Goal: Task Accomplishment & Management: Manage account settings

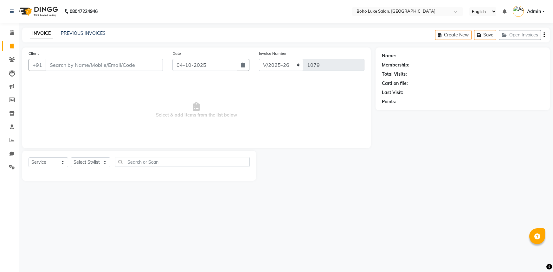
select select "7694"
select select "service"
click at [15, 35] on span at bounding box center [11, 32] width 11 height 7
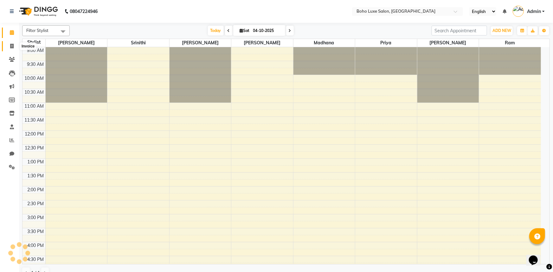
click at [12, 49] on span at bounding box center [11, 46] width 11 height 7
select select "service"
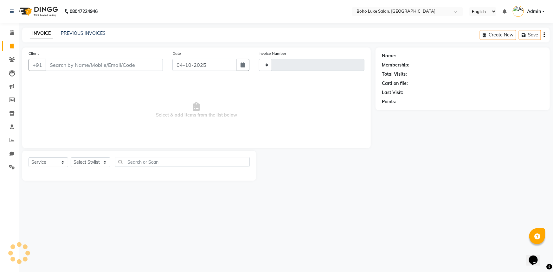
type input "1080"
select select "7694"
click at [307, 208] on div "08047224946 Select Location × Boho Luxe Salon, Dinnur English ENGLISH Español ا…" at bounding box center [276, 136] width 553 height 272
click at [278, 188] on main "INVOICE PREVIOUS INVOICES Create New Save Open Invoices Client +91 Date 04-10-2…" at bounding box center [286, 109] width 534 height 163
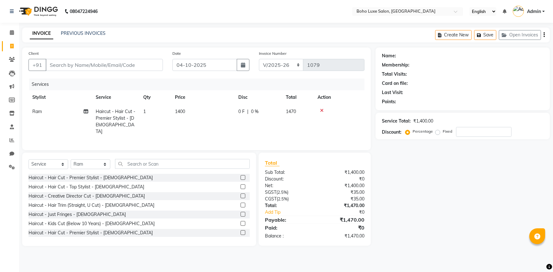
select select "7694"
select select "service"
select select "84267"
click at [121, 69] on input "Client" at bounding box center [104, 65] width 117 height 12
click at [84, 69] on input "Client" at bounding box center [104, 65] width 117 height 12
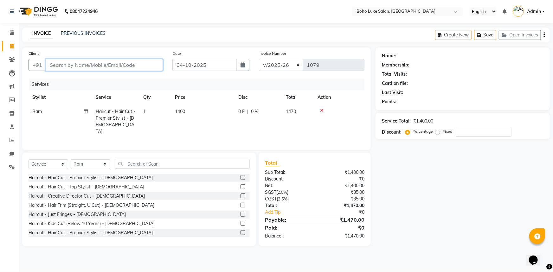
click at [130, 63] on input "Client" at bounding box center [104, 65] width 117 height 12
type input "8"
type input "0"
type input "8971244472"
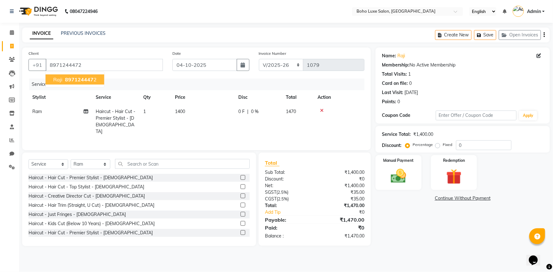
click at [85, 81] on span "897124447" at bounding box center [79, 79] width 29 height 6
click at [396, 168] on img at bounding box center [399, 176] width 26 height 18
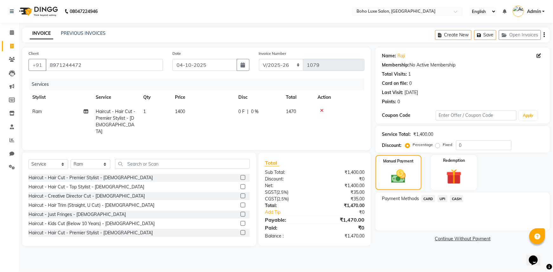
click at [444, 198] on span "UPI" at bounding box center [443, 198] width 10 height 7
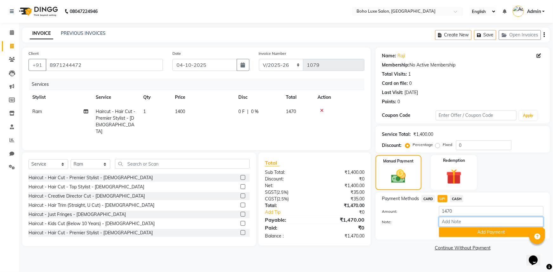
click at [451, 222] on input "Note:" at bounding box center [491, 222] width 105 height 10
type input "boho luxe bill"
click at [458, 234] on button "Add Payment" at bounding box center [491, 233] width 105 height 10
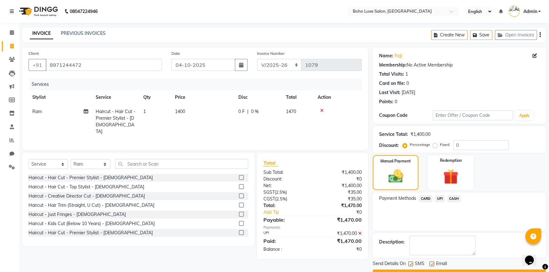
scroll to position [16, 0]
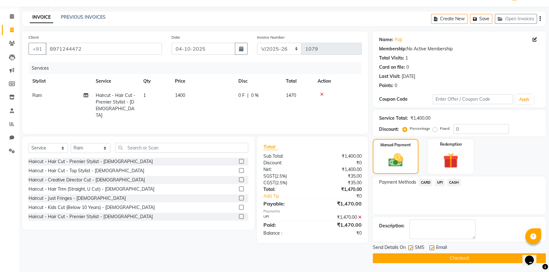
click at [431, 248] on label at bounding box center [432, 248] width 5 height 5
click at [431, 248] on input "checkbox" at bounding box center [432, 248] width 4 height 4
checkbox input "false"
click at [432, 258] on button "Checkout" at bounding box center [459, 259] width 173 height 10
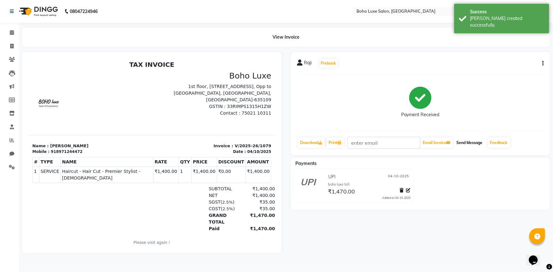
click at [467, 142] on button "Send Message" at bounding box center [469, 143] width 31 height 11
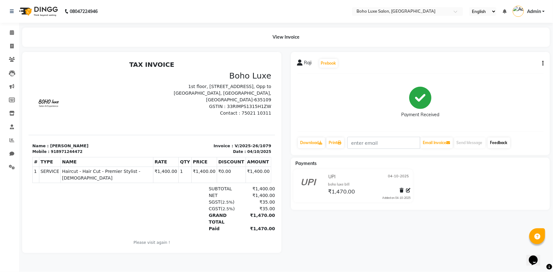
click at [510, 148] on link "Feedback" at bounding box center [499, 143] width 23 height 11
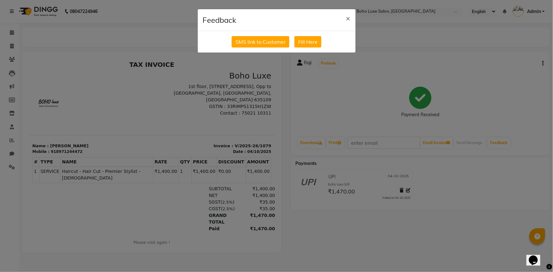
click at [270, 48] on div "SMS link to Customer Fill Here" at bounding box center [277, 42] width 158 height 22
click at [270, 44] on button "SMS link to Customer" at bounding box center [261, 41] width 58 height 11
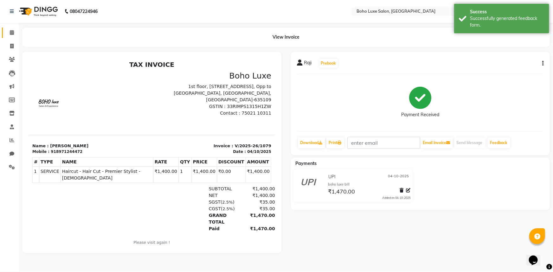
click at [5, 32] on link "Calendar" at bounding box center [9, 33] width 15 height 10
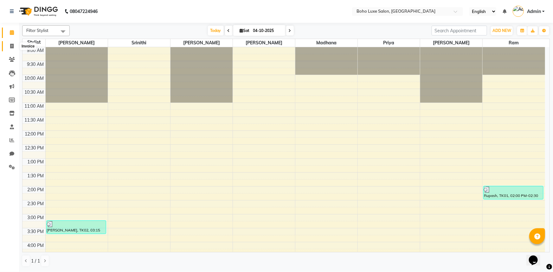
click at [13, 45] on icon at bounding box center [11, 46] width 3 height 5
select select "7694"
select select "service"
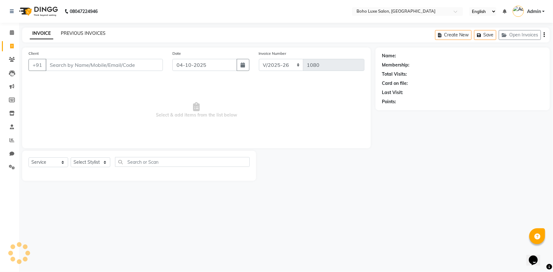
click at [86, 32] on link "PREVIOUS INVOICES" at bounding box center [83, 33] width 45 height 6
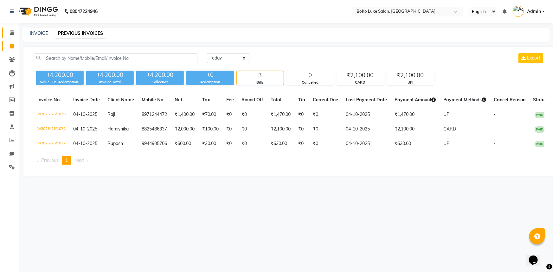
click at [6, 32] on link "Calendar" at bounding box center [9, 33] width 15 height 10
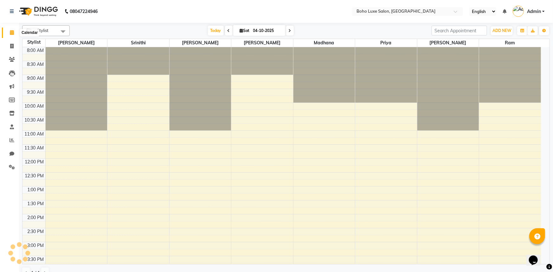
click at [7, 32] on span at bounding box center [11, 32] width 11 height 7
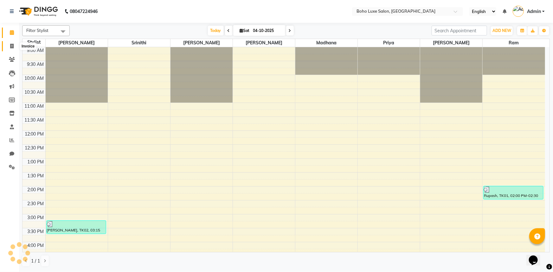
click at [12, 43] on span at bounding box center [11, 46] width 11 height 7
select select "service"
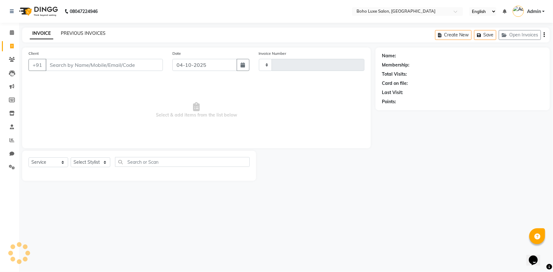
type input "1080"
select select "7694"
click at [67, 34] on link "PREVIOUS INVOICES" at bounding box center [83, 33] width 45 height 6
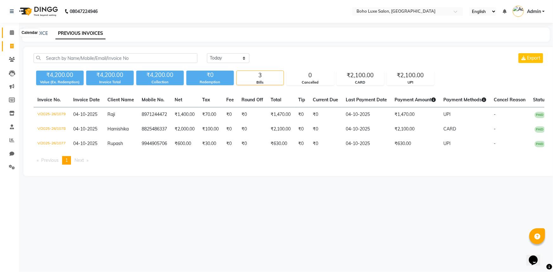
click at [13, 34] on icon at bounding box center [12, 32] width 4 height 5
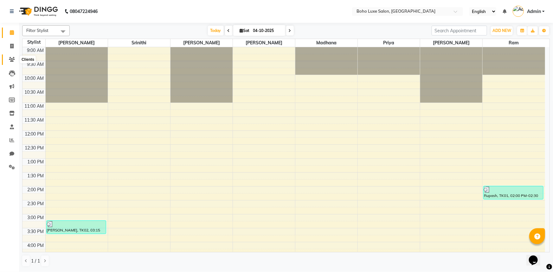
click at [11, 57] on icon at bounding box center [12, 59] width 6 height 5
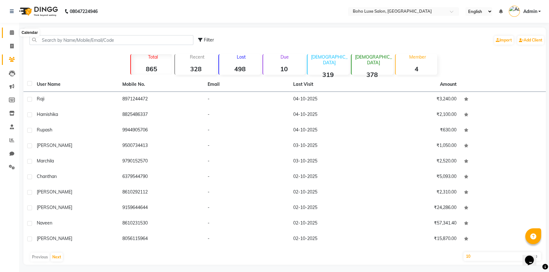
click at [14, 35] on span at bounding box center [11, 32] width 11 height 7
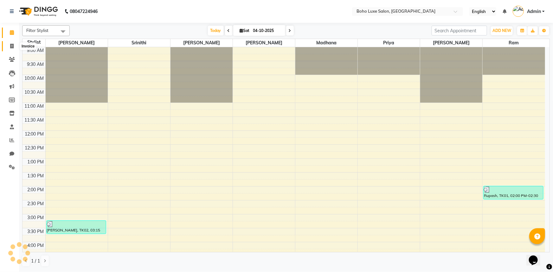
click at [14, 45] on span at bounding box center [11, 46] width 11 height 7
select select "service"
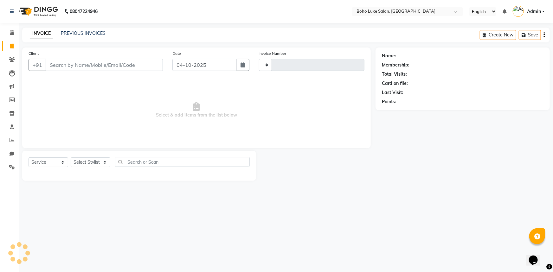
type input "1080"
select select "7694"
click at [68, 35] on link "PREVIOUS INVOICES" at bounding box center [83, 33] width 45 height 6
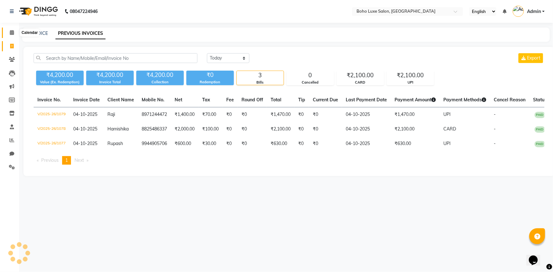
click at [10, 32] on icon at bounding box center [12, 32] width 4 height 5
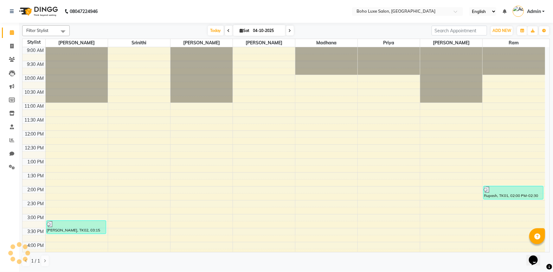
click at [11, 53] on li "Clients" at bounding box center [9, 60] width 19 height 14
click at [9, 113] on icon at bounding box center [11, 113] width 5 height 5
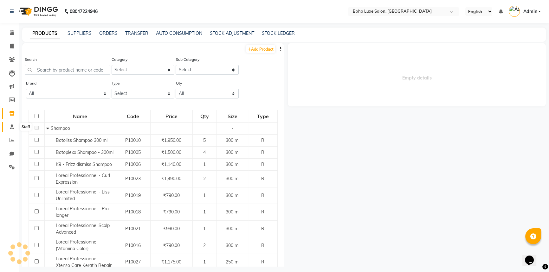
click at [12, 124] on span at bounding box center [11, 127] width 11 height 7
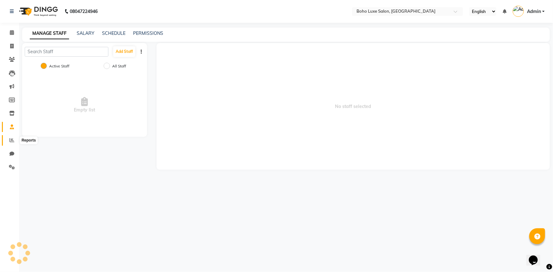
click at [16, 140] on span at bounding box center [11, 140] width 11 height 7
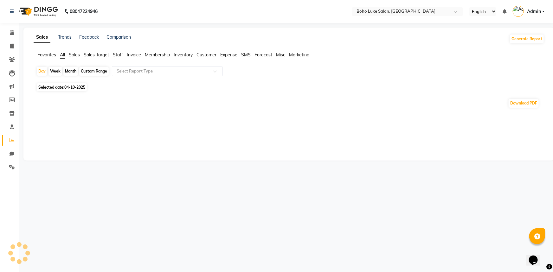
click at [99, 57] on span "Sales Target" at bounding box center [96, 55] width 25 height 6
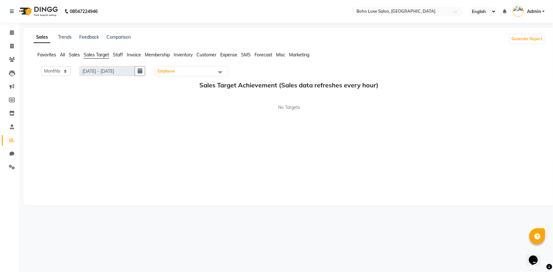
click at [118, 57] on span "Staff" at bounding box center [118, 55] width 10 height 6
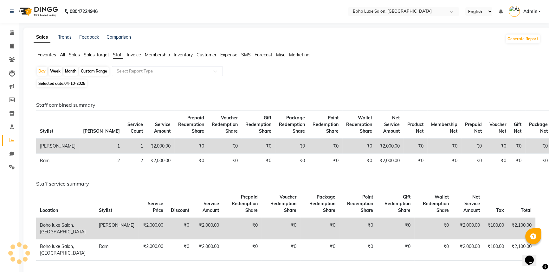
click at [100, 76] on div "Day Week Month Custom Range Select Report Type" at bounding box center [287, 71] width 502 height 11
click at [100, 75] on div "Custom Range" at bounding box center [93, 71] width 29 height 9
select select "10"
select select "2025"
click at [82, 73] on div "Custom Range" at bounding box center [93, 71] width 29 height 9
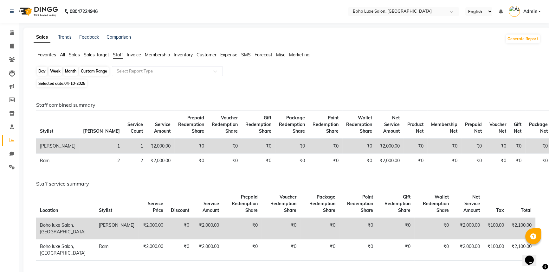
select select "10"
select select "2025"
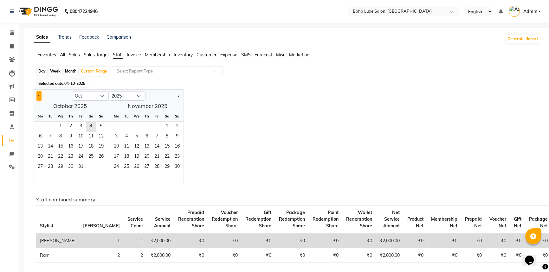
click at [38, 96] on button "Previous month" at bounding box center [38, 96] width 5 height 10
select select "9"
click at [100, 126] on span "7" at bounding box center [101, 127] width 10 height 10
click at [171, 126] on span "4" at bounding box center [167, 127] width 10 height 10
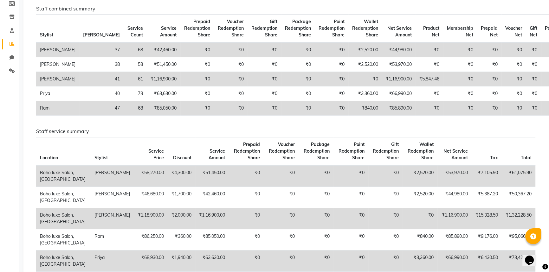
scroll to position [86, 0]
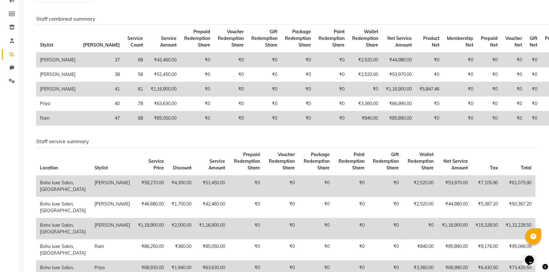
click at [348, 126] on td "₹840.00" at bounding box center [365, 118] width 34 height 15
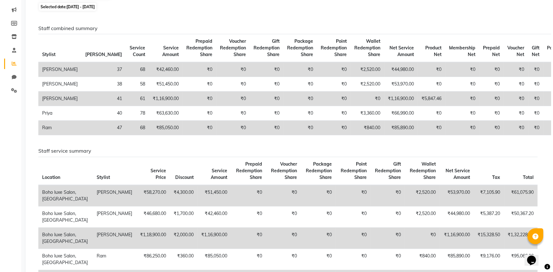
scroll to position [0, 0]
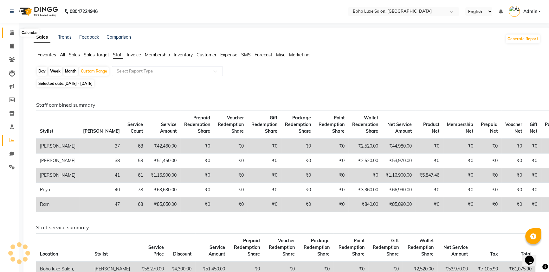
click at [13, 30] on icon at bounding box center [12, 32] width 4 height 5
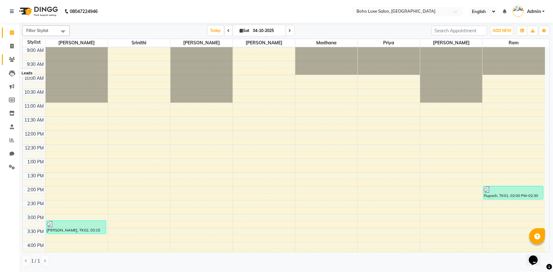
scroll to position [144, 0]
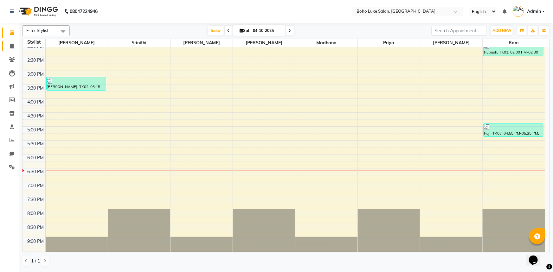
click at [13, 51] on link "Invoice" at bounding box center [9, 46] width 15 height 10
select select "service"
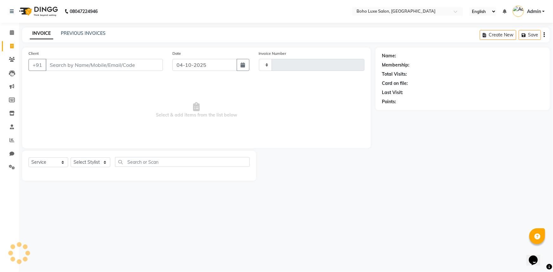
type input "1080"
select select "7694"
click at [98, 162] on select "Select Stylist [PERSON_NAME] [PERSON_NAME] Gowriparvathi [PERSON_NAME] [PERSON_…" at bounding box center [91, 163] width 40 height 10
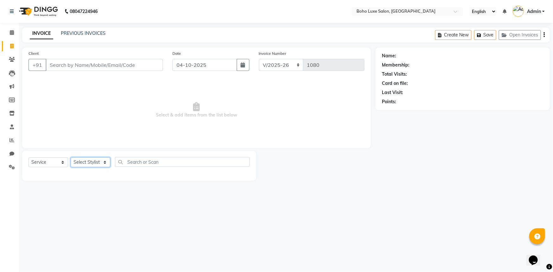
select select "68560"
click at [71, 158] on select "Select Stylist [PERSON_NAME] [PERSON_NAME] Gowriparvathi [PERSON_NAME] [PERSON_…" at bounding box center [91, 163] width 40 height 10
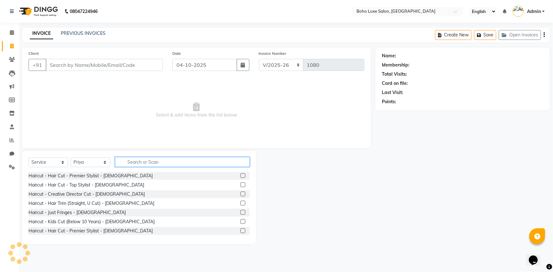
click at [130, 160] on input "text" at bounding box center [182, 162] width 135 height 10
click at [198, 166] on input "text" at bounding box center [182, 162] width 135 height 10
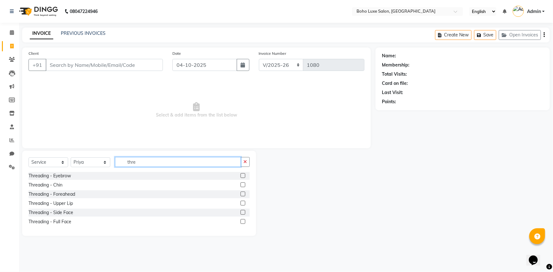
type input "thre"
click at [241, 176] on label at bounding box center [243, 175] width 5 height 5
click at [241, 176] on input "checkbox" at bounding box center [243, 176] width 4 height 4
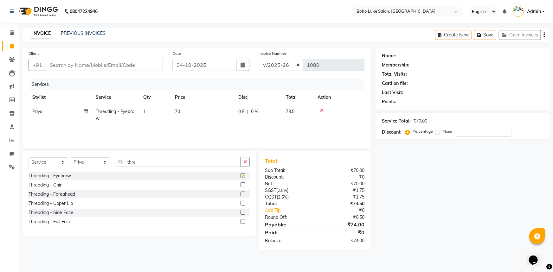
checkbox input "false"
click at [245, 204] on label at bounding box center [243, 203] width 5 height 5
click at [245, 204] on input "checkbox" at bounding box center [243, 204] width 4 height 4
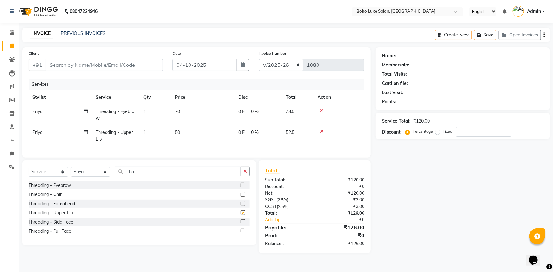
checkbox input "false"
click at [216, 175] on input "thre" at bounding box center [178, 172] width 126 height 10
click at [242, 206] on label at bounding box center [243, 203] width 5 height 5
click at [242, 206] on input "checkbox" at bounding box center [243, 204] width 4 height 4
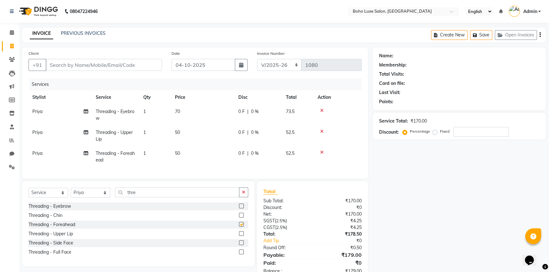
checkbox input "false"
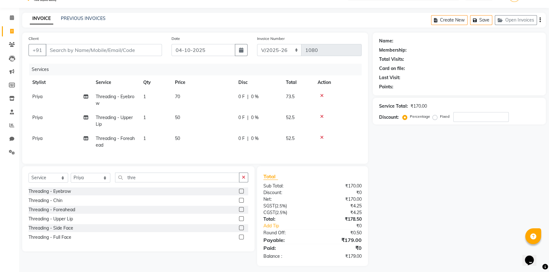
scroll to position [23, 0]
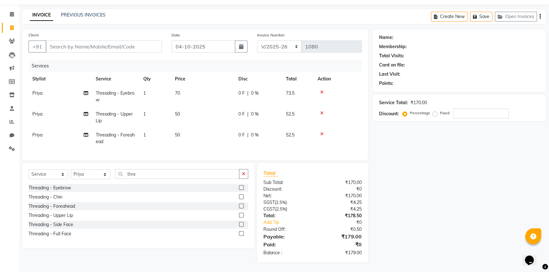
click at [242, 195] on label at bounding box center [241, 197] width 5 height 5
click at [242, 195] on input "checkbox" at bounding box center [241, 197] width 4 height 4
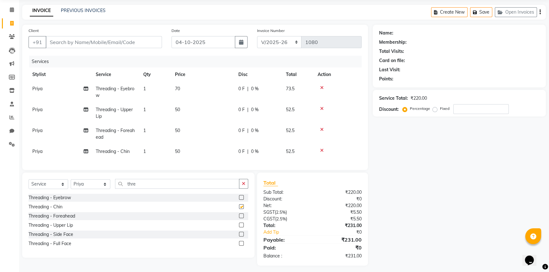
checkbox input "false"
click at [244, 183] on div "Select Service Product Membership Package Voucher Prepaid Gift Card Select Styl…" at bounding box center [138, 215] width 232 height 85
click at [243, 184] on button "button" at bounding box center [243, 184] width 9 height 10
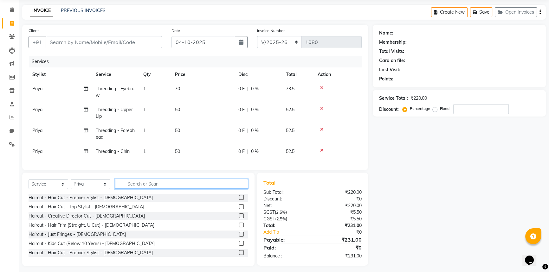
click at [209, 185] on input "text" at bounding box center [181, 184] width 133 height 10
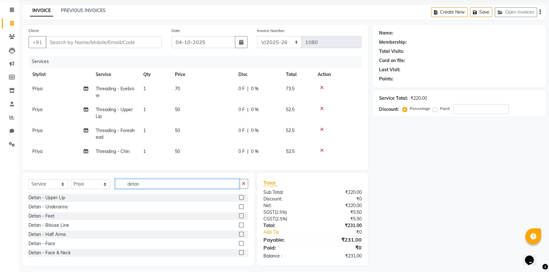
scroll to position [29, 0]
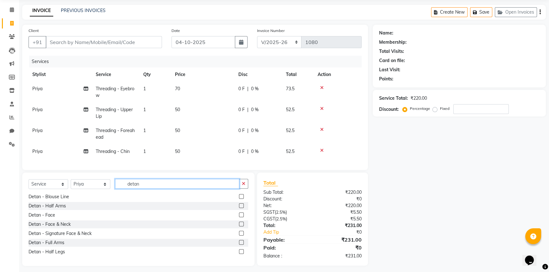
type input "detan"
click at [239, 236] on label at bounding box center [241, 233] width 5 height 5
click at [239, 236] on input "checkbox" at bounding box center [241, 234] width 4 height 4
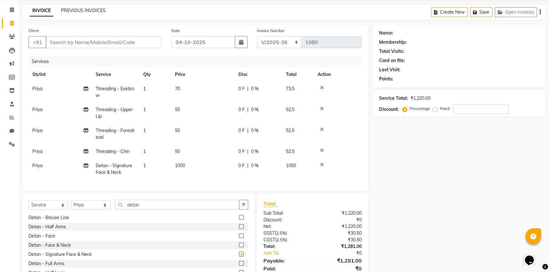
checkbox input "false"
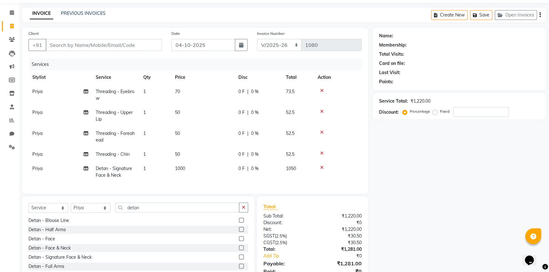
scroll to position [51, 0]
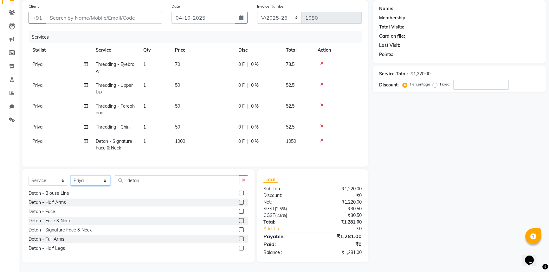
click at [105, 183] on select "Select Stylist [PERSON_NAME] [PERSON_NAME] Gowriparvathi [PERSON_NAME] [PERSON_…" at bounding box center [91, 181] width 40 height 10
select select "84056"
click at [71, 176] on select "Select Stylist [PERSON_NAME] [PERSON_NAME] Gowriparvathi [PERSON_NAME] [PERSON_…" at bounding box center [91, 181] width 40 height 10
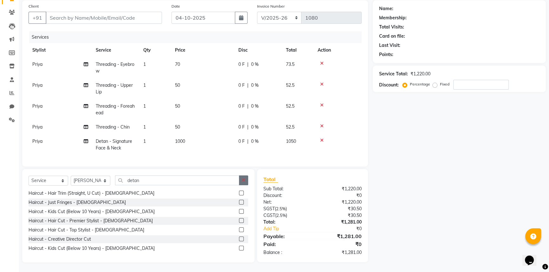
click at [242, 183] on icon "button" at bounding box center [243, 180] width 3 height 4
click at [213, 181] on input "text" at bounding box center [181, 181] width 133 height 10
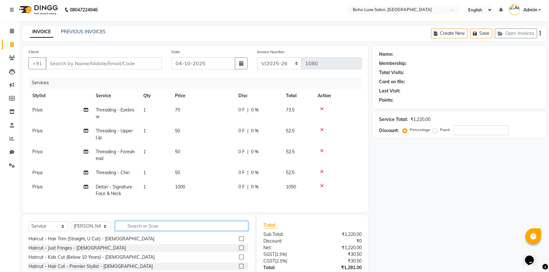
scroll to position [0, 0]
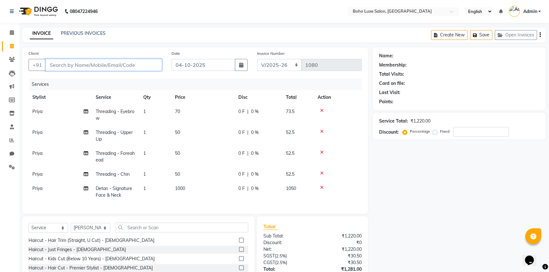
drag, startPoint x: 112, startPoint y: 63, endPoint x: 112, endPoint y: 67, distance: 3.5
click at [112, 63] on input "Client" at bounding box center [104, 65] width 116 height 12
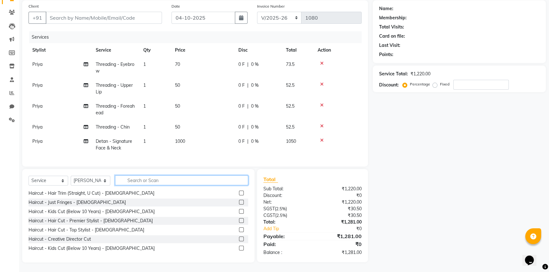
click at [143, 178] on input "text" at bounding box center [181, 181] width 133 height 10
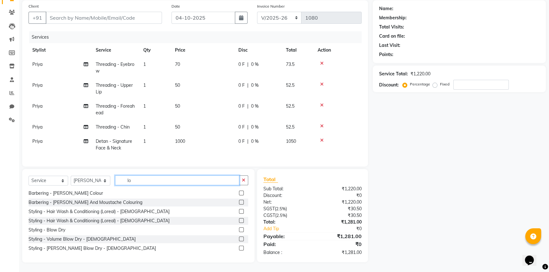
scroll to position [0, 0]
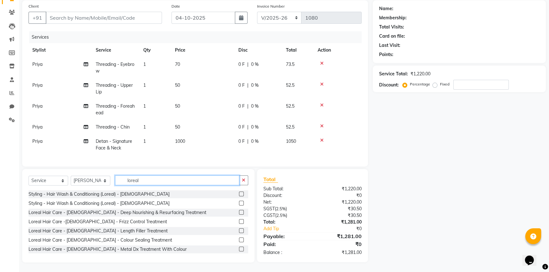
type input "loreal"
click at [239, 195] on label at bounding box center [241, 194] width 5 height 5
click at [239, 195] on input "checkbox" at bounding box center [241, 194] width 4 height 4
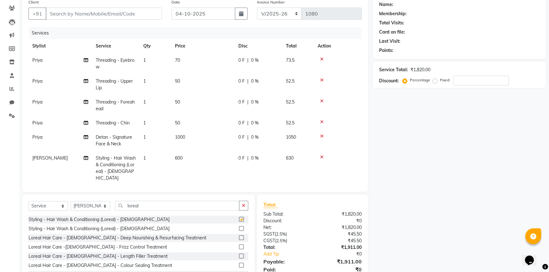
checkbox input "false"
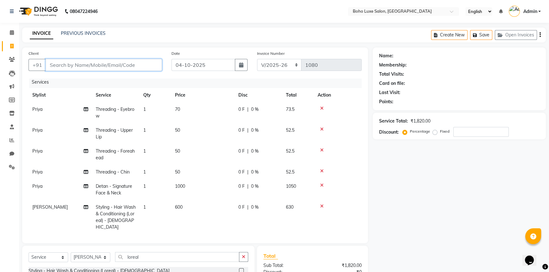
click at [142, 70] on input "Client" at bounding box center [104, 65] width 116 height 12
type input "9"
type input "0"
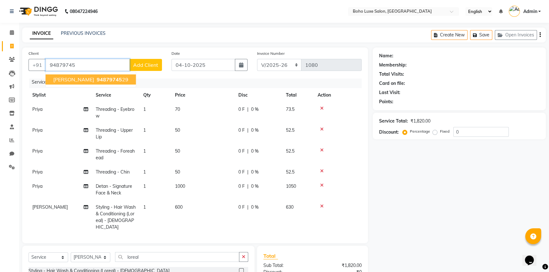
click at [95, 78] on ngb-highlight "94879745 29" at bounding box center [111, 79] width 33 height 6
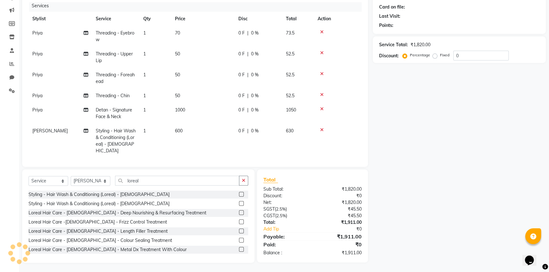
scroll to position [77, 0]
type input "9487974529"
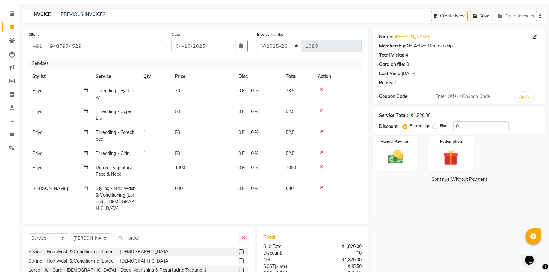
scroll to position [2, 0]
click at [376, 156] on div "Manual Payment" at bounding box center [396, 154] width 48 height 36
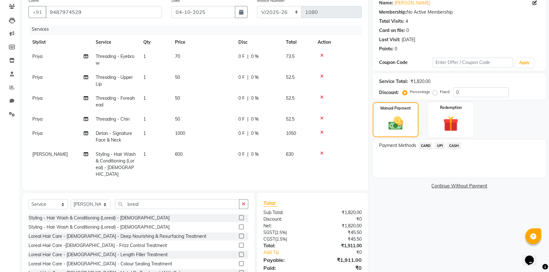
scroll to position [77, 0]
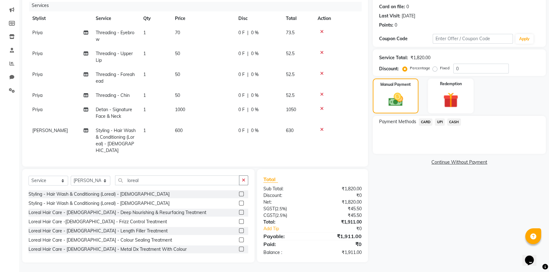
click at [437, 124] on span "UPI" at bounding box center [440, 122] width 10 height 7
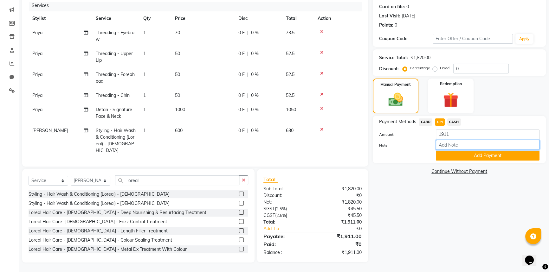
drag, startPoint x: 452, startPoint y: 147, endPoint x: 455, endPoint y: 142, distance: 5.1
click at [452, 147] on input "Note:" at bounding box center [488, 145] width 104 height 10
type input "boho luxe bill"
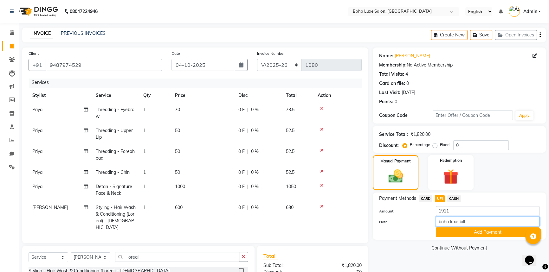
scroll to position [2, 0]
click at [501, 235] on button "Add Payment" at bounding box center [488, 233] width 104 height 10
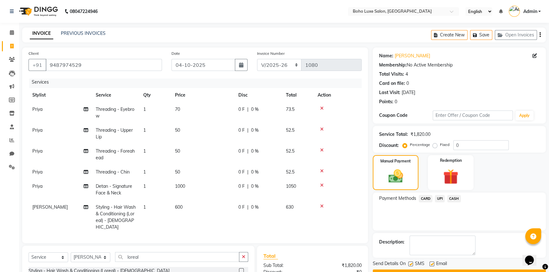
scroll to position [86, 0]
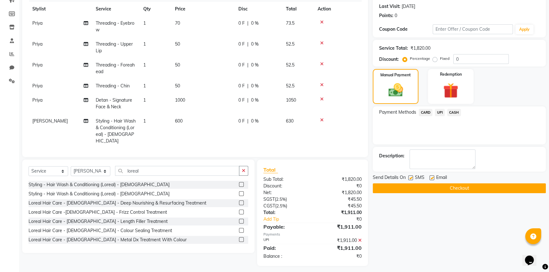
click at [432, 179] on label at bounding box center [432, 178] width 5 height 5
click at [432, 179] on input "checkbox" at bounding box center [432, 178] width 4 height 4
checkbox input "false"
click at [444, 188] on button "Checkout" at bounding box center [459, 189] width 173 height 10
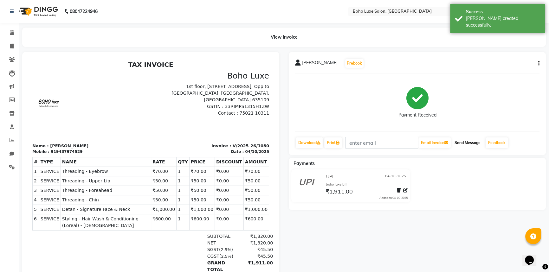
click at [464, 147] on button "Send Message" at bounding box center [467, 143] width 31 height 11
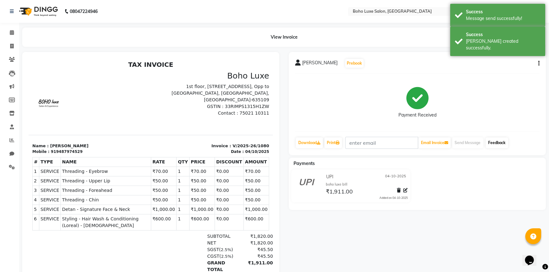
click at [495, 141] on link "Feedback" at bounding box center [497, 143] width 23 height 11
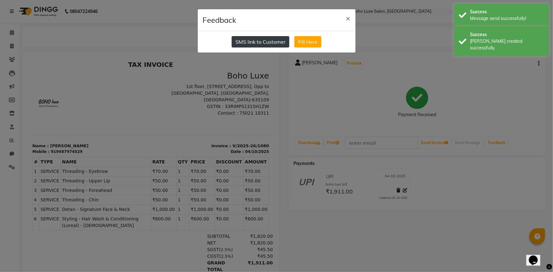
click at [256, 42] on button "SMS link to Customer" at bounding box center [261, 41] width 58 height 11
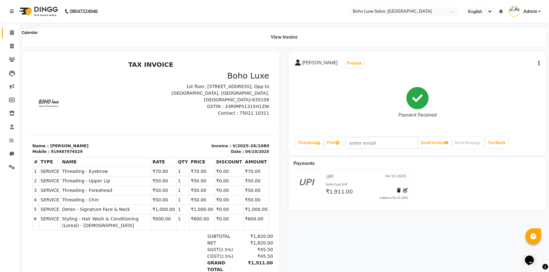
click at [9, 34] on span at bounding box center [11, 32] width 11 height 7
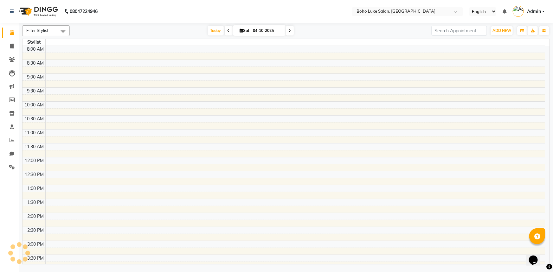
scroll to position [144, 0]
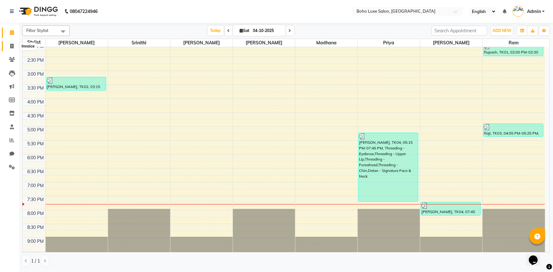
click at [10, 48] on icon at bounding box center [11, 46] width 3 height 5
select select "service"
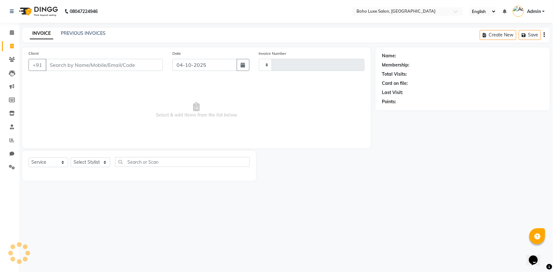
type input "1081"
select select "7694"
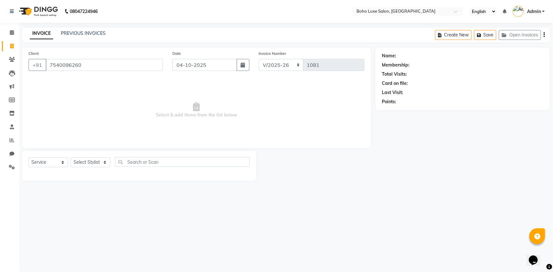
type input "7540096260"
click at [113, 70] on input "7540096260" at bounding box center [104, 65] width 117 height 12
drag, startPoint x: 113, startPoint y: 69, endPoint x: 20, endPoint y: 69, distance: 93.2
click at [20, 69] on div "Client [PHONE_NUMBER] Date [DATE] Invoice Number BO/2025-26 INV/2025-26 V/2025 …" at bounding box center [196, 114] width 358 height 133
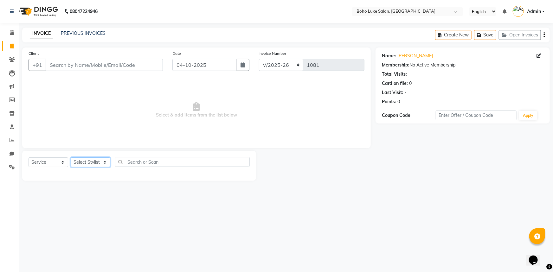
click at [109, 166] on select "Select Stylist [PERSON_NAME] [PERSON_NAME] Gowriparvathi [PERSON_NAME] [PERSON_…" at bounding box center [91, 163] width 40 height 10
select select "68511"
click at [71, 158] on select "Select Stylist [PERSON_NAME] [PERSON_NAME] Gowriparvathi [PERSON_NAME] [PERSON_…" at bounding box center [91, 163] width 40 height 10
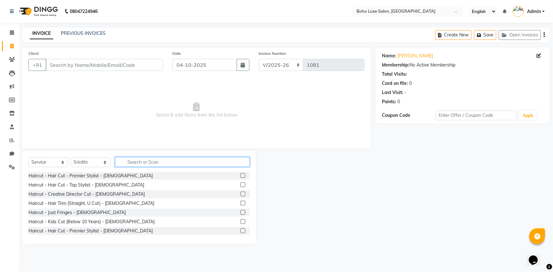
click at [169, 161] on input "text" at bounding box center [182, 162] width 135 height 10
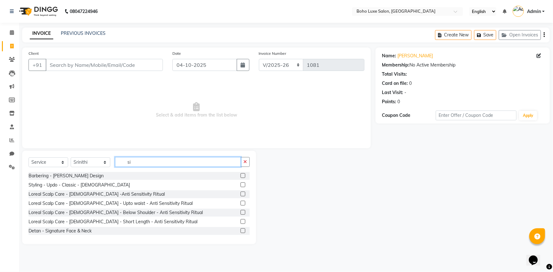
type input "s"
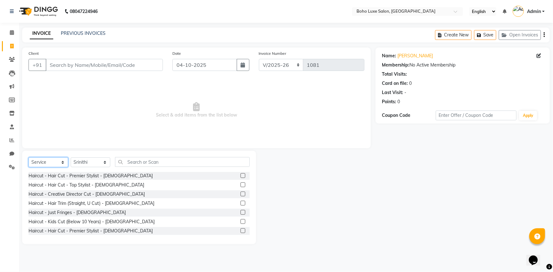
click at [48, 165] on select "Select Service Product Membership Package Voucher Prepaid Gift Card" at bounding box center [49, 163] width 40 height 10
select select "membership"
click at [29, 158] on select "Select Service Product Membership Package Voucher Prepaid Gift Card" at bounding box center [49, 163] width 40 height 10
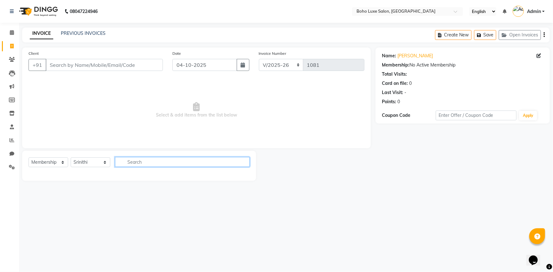
click at [145, 164] on input "text" at bounding box center [182, 162] width 135 height 10
type input "s"
click at [107, 165] on select "Select Stylist [PERSON_NAME] [PERSON_NAME] Gowriparvathi [PERSON_NAME] [PERSON_…" at bounding box center [91, 163] width 40 height 10
select select "68509"
click at [71, 158] on select "Select Stylist [PERSON_NAME] [PERSON_NAME] Gowriparvathi [PERSON_NAME] [PERSON_…" at bounding box center [91, 163] width 40 height 10
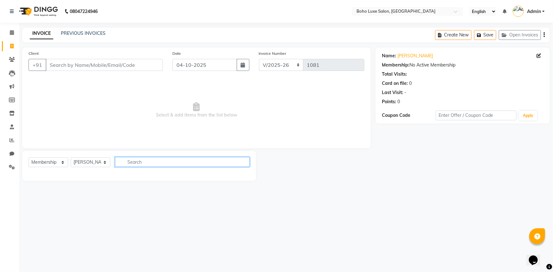
click at [134, 164] on input "text" at bounding box center [182, 162] width 135 height 10
type input "s"
click at [60, 164] on select "Select Service Product Membership Package Voucher Prepaid Gift Card" at bounding box center [49, 163] width 40 height 10
click at [29, 158] on select "Select Service Product Membership Package Voucher Prepaid Gift Card" at bounding box center [49, 163] width 40 height 10
click at [9, 36] on span at bounding box center [11, 32] width 11 height 7
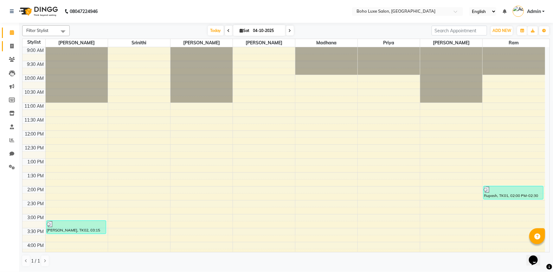
click at [15, 44] on span at bounding box center [11, 46] width 11 height 7
select select "service"
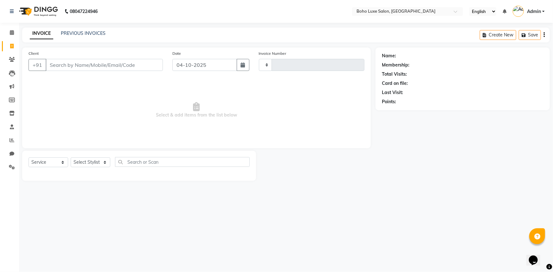
type input "1082"
select select "7694"
click at [90, 166] on select "Select Stylist" at bounding box center [91, 163] width 40 height 10
click at [97, 163] on select "Select Stylist" at bounding box center [91, 163] width 40 height 10
click at [51, 160] on select "Select Service Product Membership Package Voucher Prepaid Gift Card" at bounding box center [49, 163] width 40 height 10
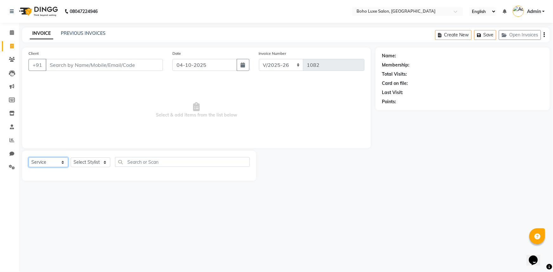
select select "membership"
click at [29, 158] on select "Select Service Product Membership Package Voucher Prepaid Gift Card" at bounding box center [49, 163] width 40 height 10
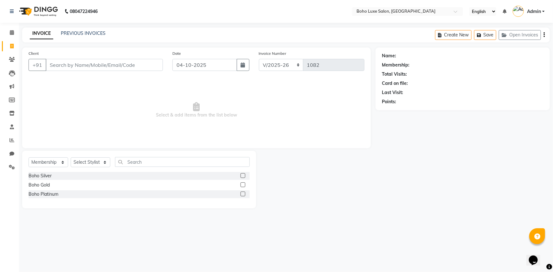
click at [248, 176] on div at bounding box center [245, 176] width 9 height 8
click at [245, 175] on label at bounding box center [243, 175] width 5 height 5
click at [245, 175] on input "checkbox" at bounding box center [243, 176] width 4 height 4
click at [244, 175] on label at bounding box center [243, 175] width 5 height 5
click at [244, 175] on input "checkbox" at bounding box center [243, 176] width 4 height 4
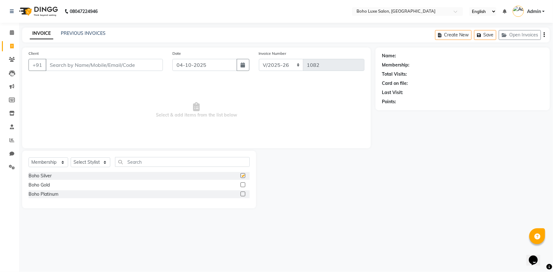
checkbox input "false"
click at [82, 164] on select "Select Stylist [PERSON_NAME] [PERSON_NAME] Gowriparvathi [PERSON_NAME] [PERSON_…" at bounding box center [91, 163] width 40 height 10
select select "68509"
click at [71, 158] on select "Select Stylist [PERSON_NAME] [PERSON_NAME] Gowriparvathi [PERSON_NAME] [PERSON_…" at bounding box center [91, 163] width 40 height 10
click at [242, 176] on label at bounding box center [243, 175] width 5 height 5
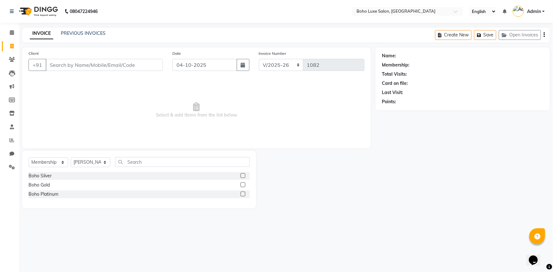
click at [242, 176] on input "checkbox" at bounding box center [243, 176] width 4 height 4
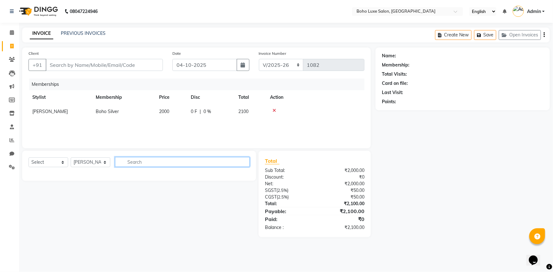
click at [182, 165] on input "text" at bounding box center [182, 162] width 135 height 10
click at [54, 161] on select "Select Service Product Package Voucher Prepaid Gift Card" at bounding box center [49, 163] width 40 height 10
click at [271, 111] on div at bounding box center [315, 110] width 91 height 4
click at [273, 111] on icon at bounding box center [274, 110] width 3 height 4
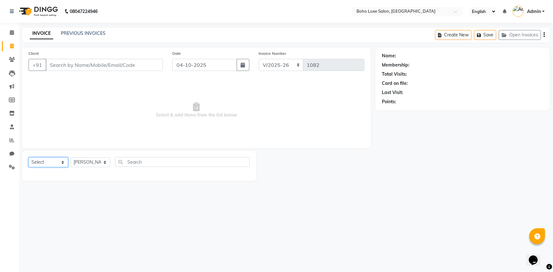
click at [53, 166] on select "Select Service Product Membership Package Voucher Prepaid Gift Card" at bounding box center [49, 163] width 40 height 10
click at [29, 158] on select "Select Service Product Membership Package Voucher Prepaid Gift Card" at bounding box center [49, 163] width 40 height 10
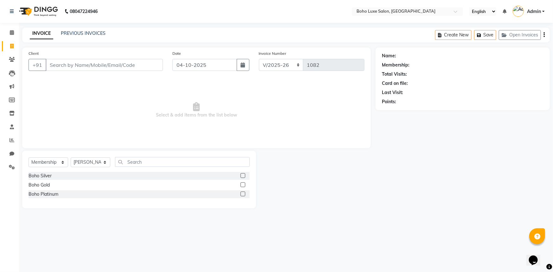
click at [244, 185] on label at bounding box center [243, 185] width 5 height 5
click at [244, 185] on input "checkbox" at bounding box center [243, 185] width 4 height 4
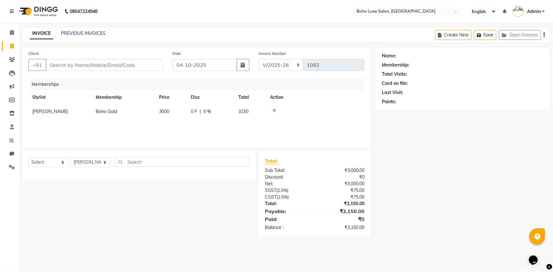
click at [274, 111] on icon at bounding box center [274, 110] width 3 height 4
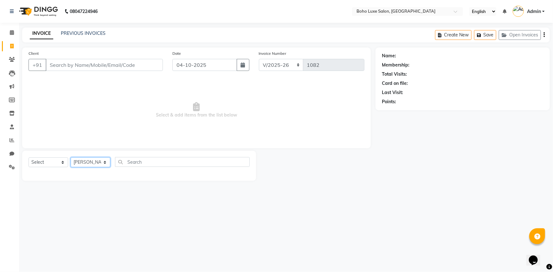
click at [100, 166] on select "Select Stylist [PERSON_NAME] [PERSON_NAME] Gowriparvathi [PERSON_NAME] [PERSON_…" at bounding box center [91, 163] width 40 height 10
click at [54, 161] on select "Select Service Product Membership Package Voucher Prepaid Gift Card" at bounding box center [49, 163] width 40 height 10
click at [29, 158] on select "Select Service Product Membership Package Voucher Prepaid Gift Card" at bounding box center [49, 163] width 40 height 10
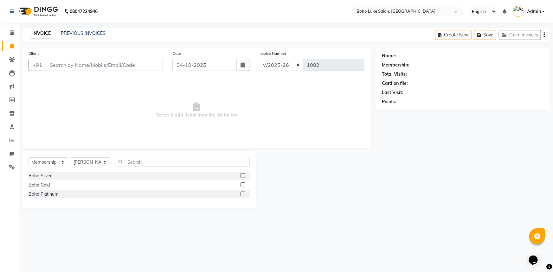
click at [244, 194] on label at bounding box center [243, 194] width 5 height 5
click at [244, 194] on input "checkbox" at bounding box center [243, 194] width 4 height 4
select select "select"
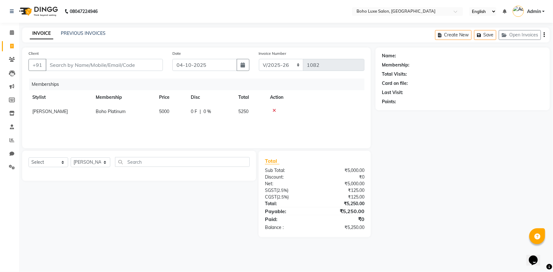
click at [274, 110] on icon at bounding box center [274, 110] width 3 height 4
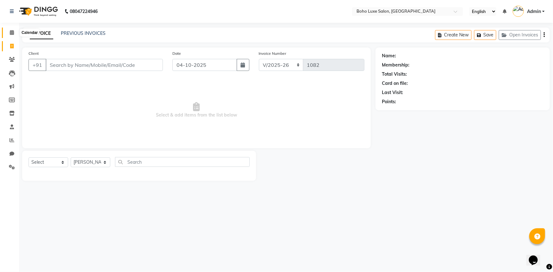
click at [9, 33] on span at bounding box center [11, 32] width 11 height 7
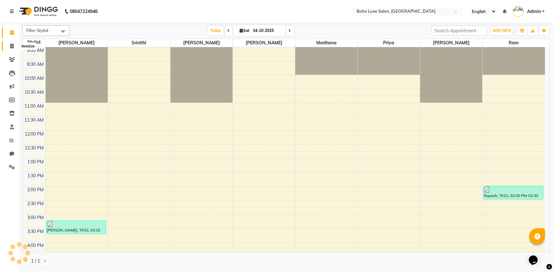
click at [9, 45] on span at bounding box center [11, 46] width 11 height 7
select select "service"
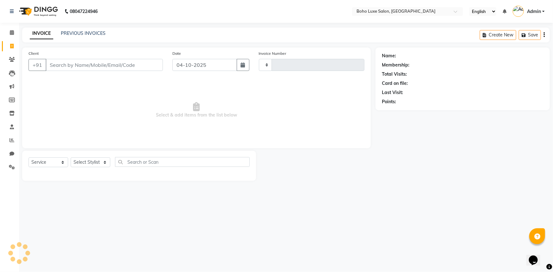
type input "1082"
select select "7694"
click at [76, 32] on link "PREVIOUS INVOICES" at bounding box center [83, 33] width 45 height 6
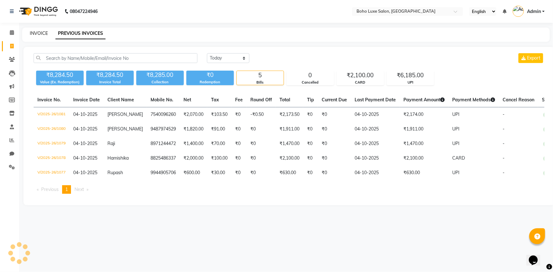
click at [35, 36] on link "INVOICE" at bounding box center [39, 33] width 18 height 6
select select "service"
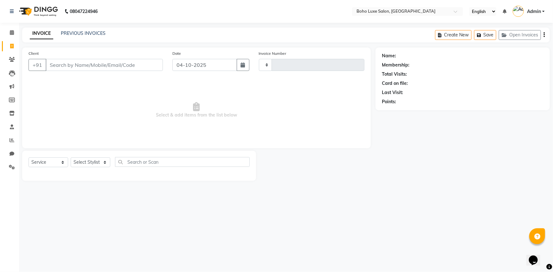
type input "1082"
select select "7694"
